Goal: Information Seeking & Learning: Learn about a topic

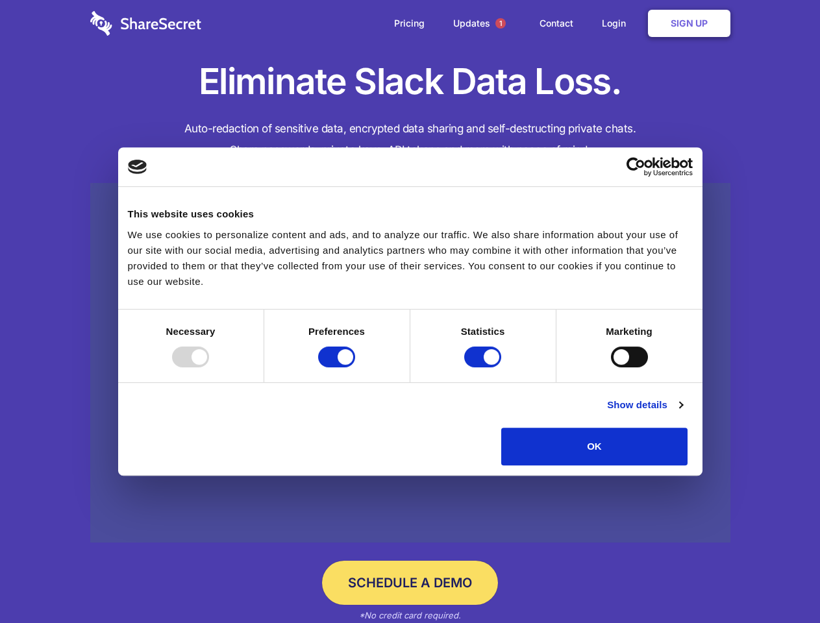
click at [209, 368] on div at bounding box center [190, 357] width 37 height 21
click at [355, 368] on input "Preferences" at bounding box center [336, 357] width 37 height 21
checkbox input "false"
click at [484, 368] on input "Statistics" at bounding box center [482, 357] width 37 height 21
checkbox input "false"
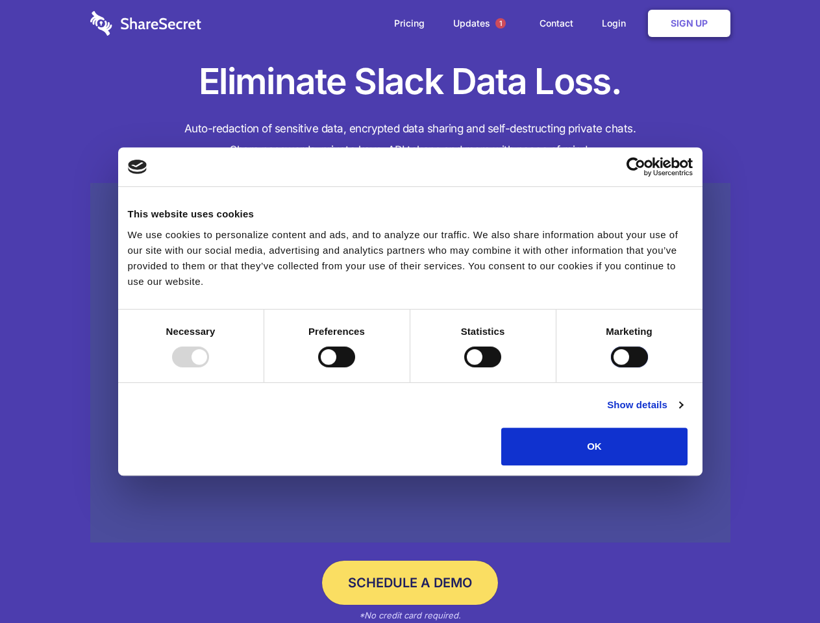
click at [611, 368] on input "Marketing" at bounding box center [629, 357] width 37 height 21
checkbox input "true"
click at [682, 413] on link "Show details" at bounding box center [644, 405] width 75 height 16
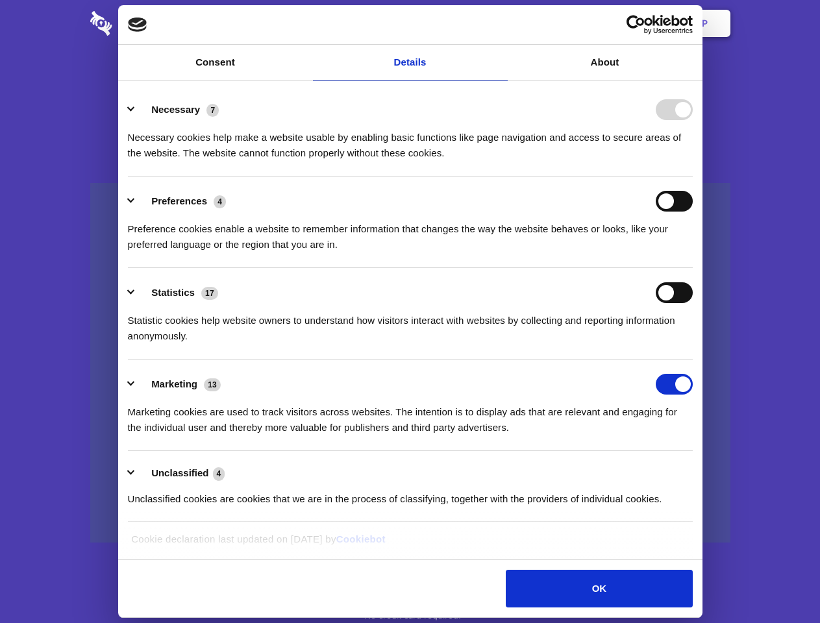
click at [693, 177] on li "Necessary 7 Necessary cookies help make a website usable by enabling basic func…" at bounding box center [410, 131] width 565 height 92
click at [500, 23] on span "1" at bounding box center [500, 23] width 10 height 10
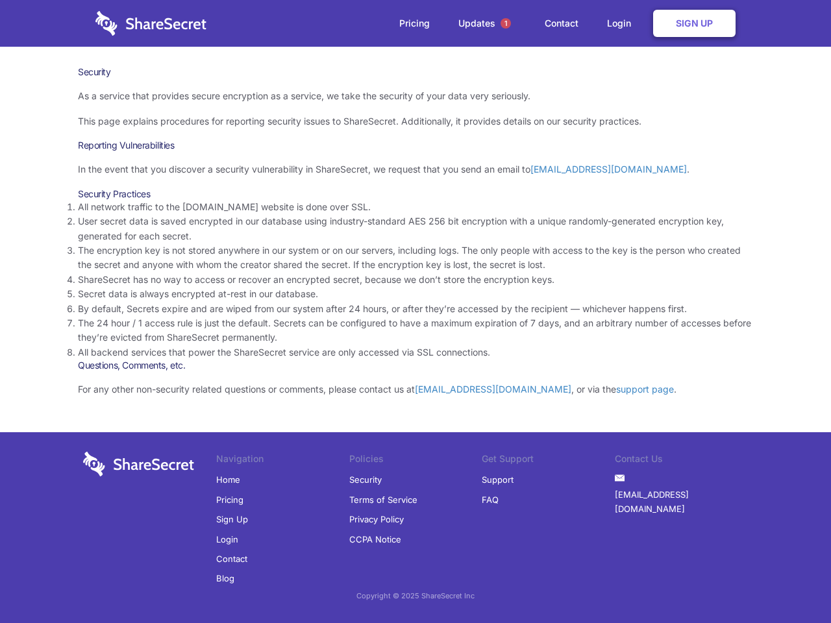
click at [416, 312] on li "By default, Secrets expire and are wiped from our system after 24 hours, or aft…" at bounding box center [415, 309] width 675 height 14
click at [506, 23] on span "1" at bounding box center [506, 23] width 10 height 10
